Goal: Task Accomplishment & Management: Manage account settings

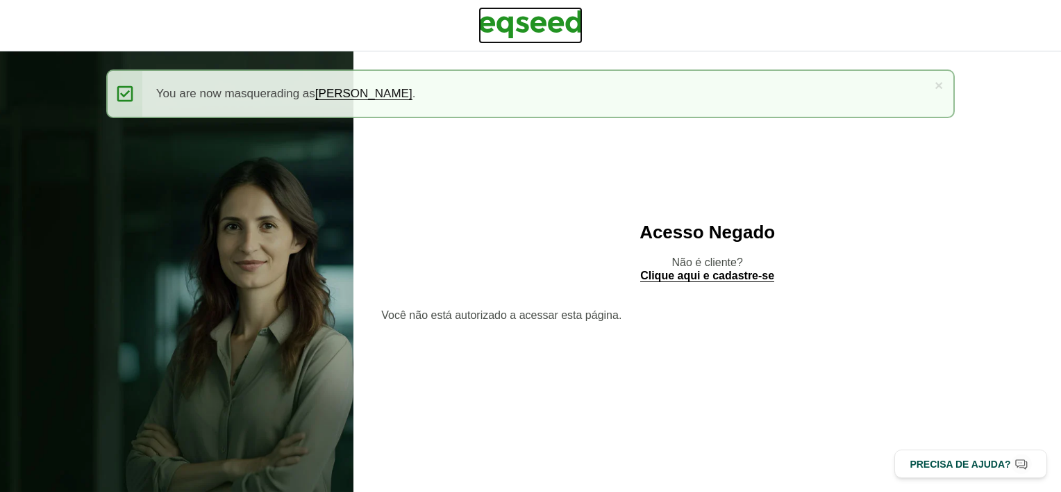
click at [511, 32] on img at bounding box center [530, 24] width 104 height 35
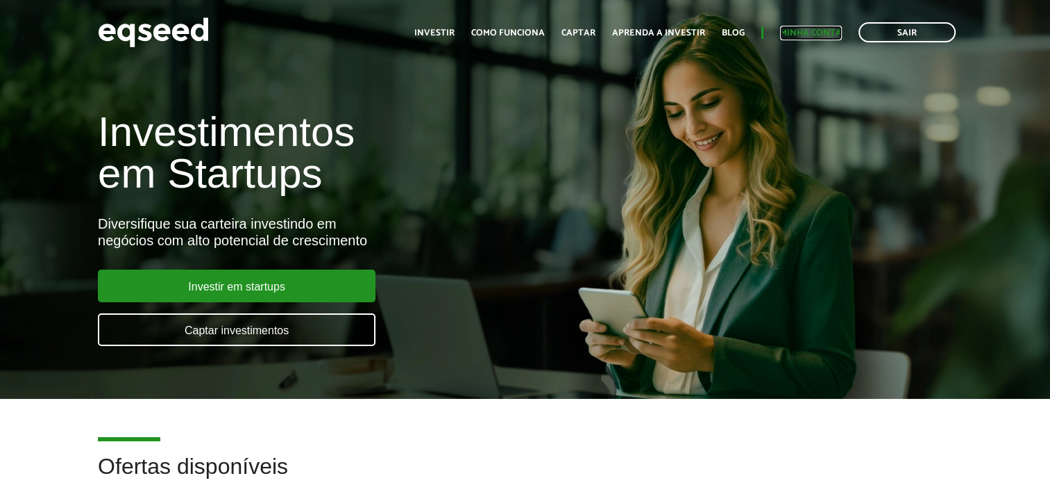
click at [807, 35] on link "Minha conta" at bounding box center [811, 32] width 62 height 9
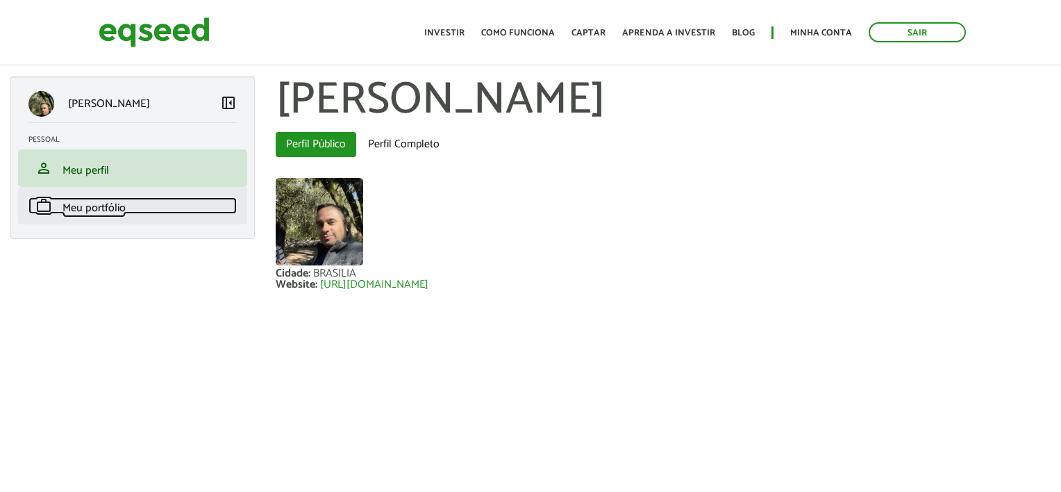
click at [165, 210] on link "work Meu portfólio" at bounding box center [132, 205] width 208 height 17
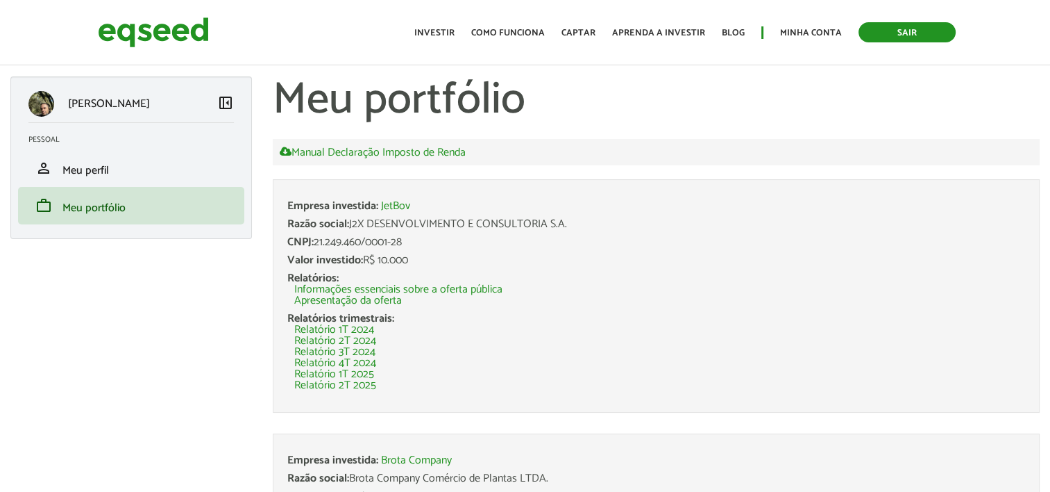
click at [935, 40] on link "Sair" at bounding box center [907, 32] width 97 height 20
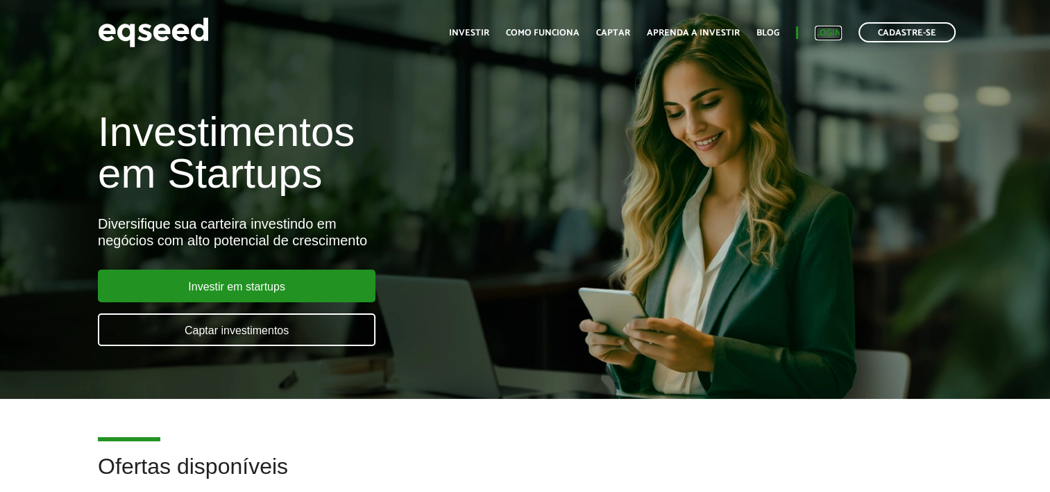
click at [825, 37] on link "Login" at bounding box center [828, 32] width 27 height 9
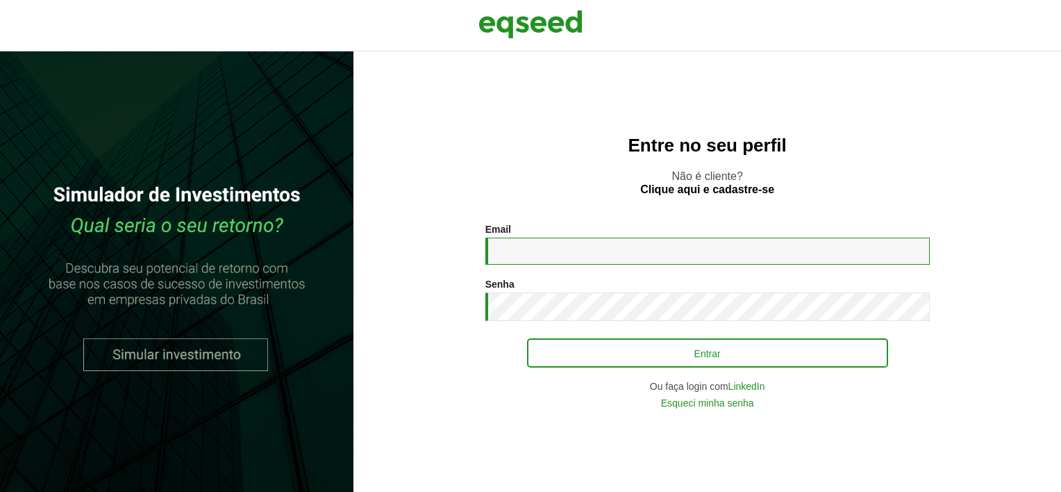
type input "**********"
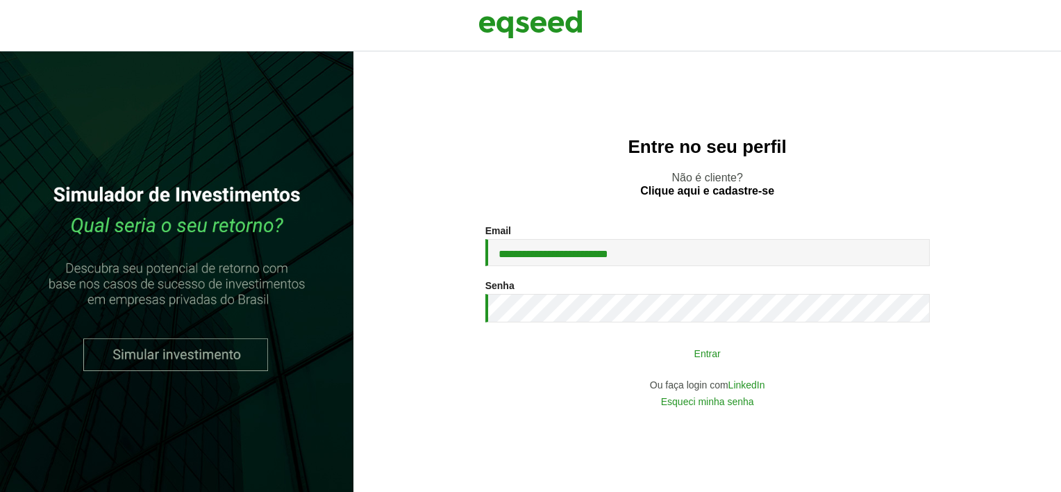
click at [630, 355] on button "Entrar" at bounding box center [707, 352] width 361 height 26
